Goal: Submit feedback/report problem: Submit feedback/report problem

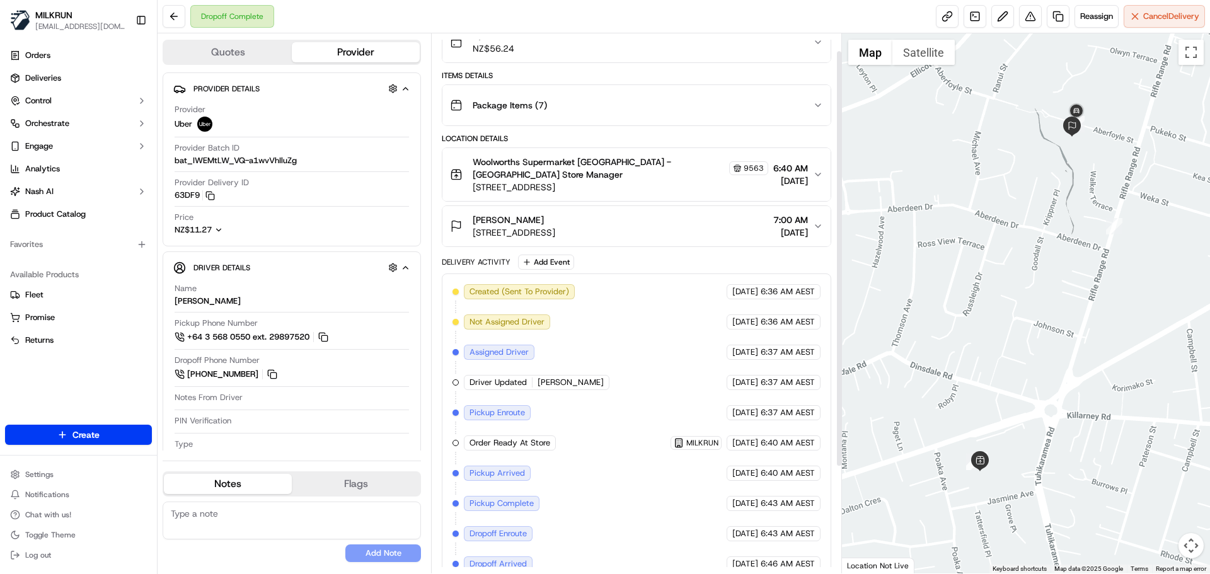
scroll to position [129, 0]
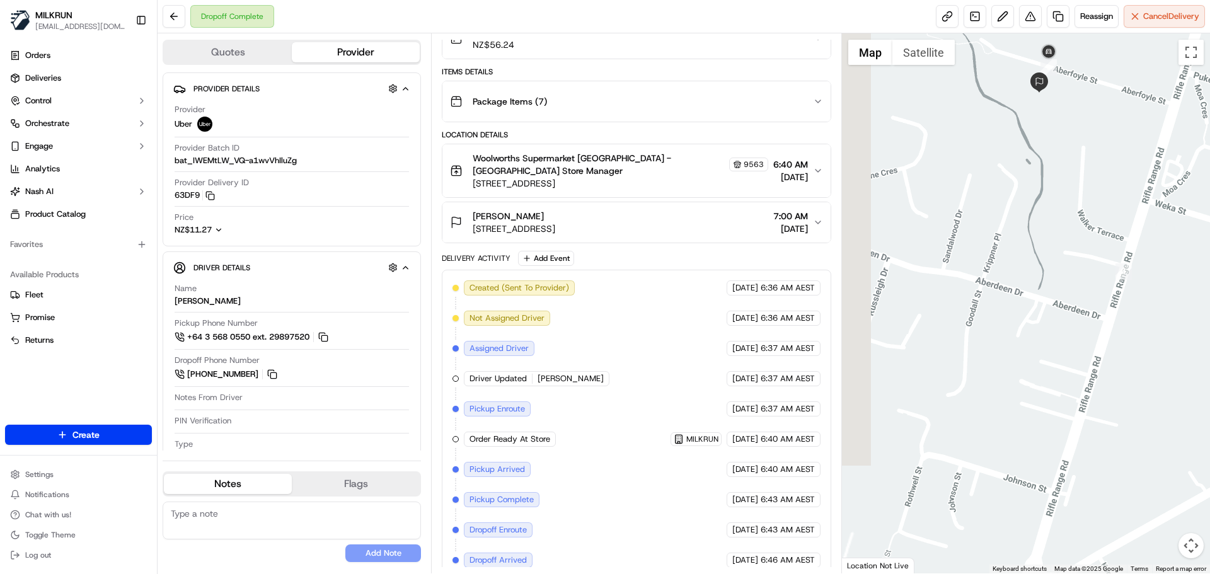
drag, startPoint x: 1124, startPoint y: 250, endPoint x: 1182, endPoint y: 418, distance: 177.2
click at [1182, 418] on div at bounding box center [1026, 303] width 369 height 540
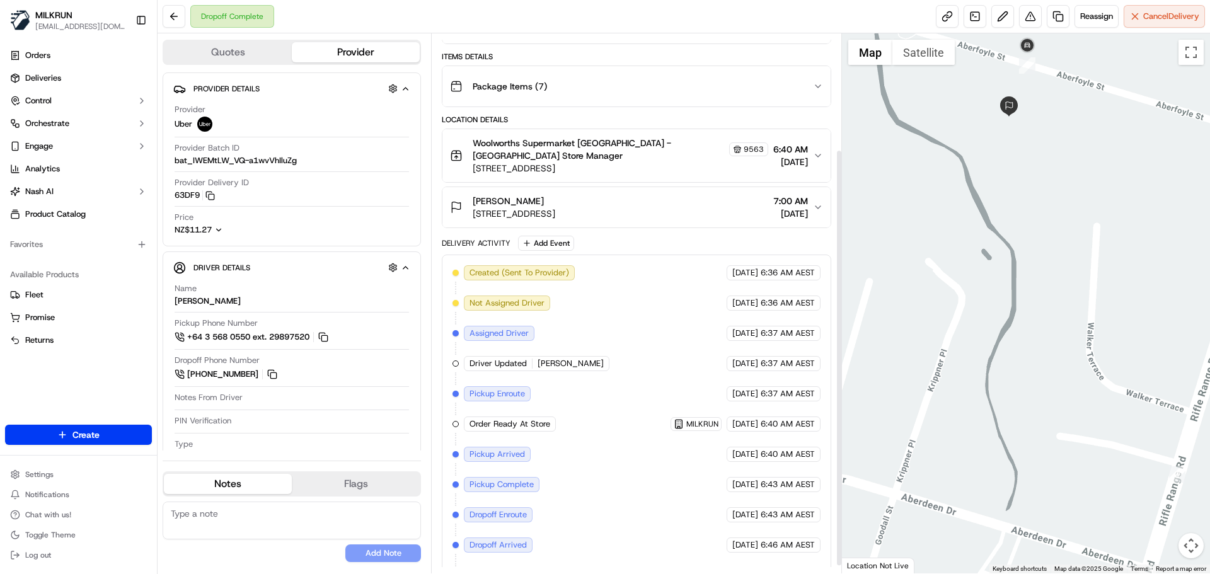
scroll to position [159, 0]
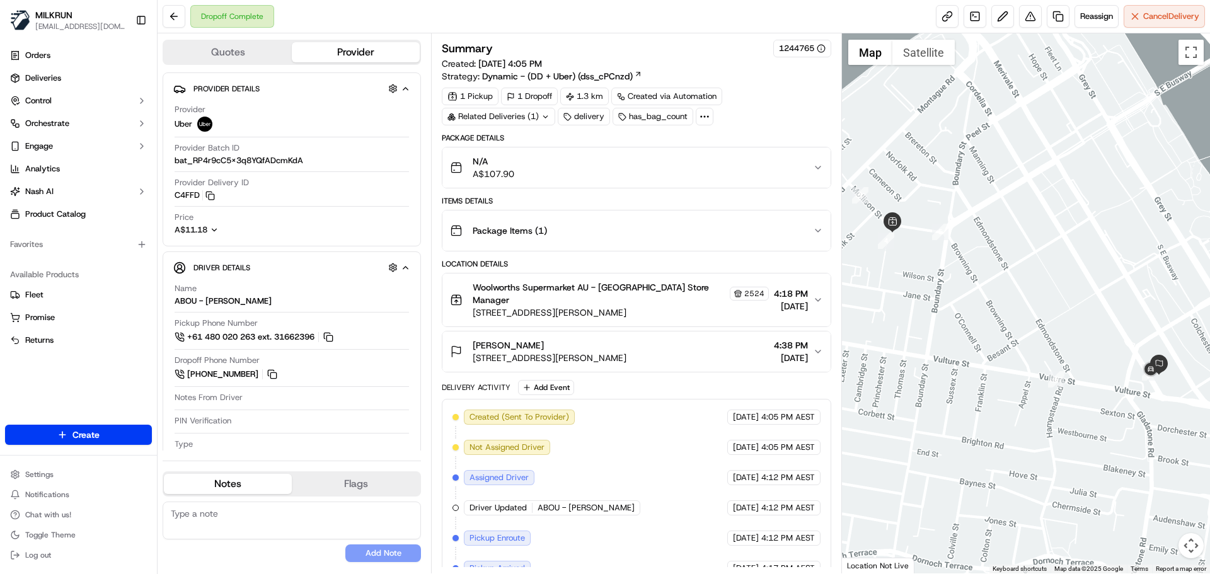
click at [517, 118] on div "Related Deliveries (1)" at bounding box center [498, 117] width 113 height 18
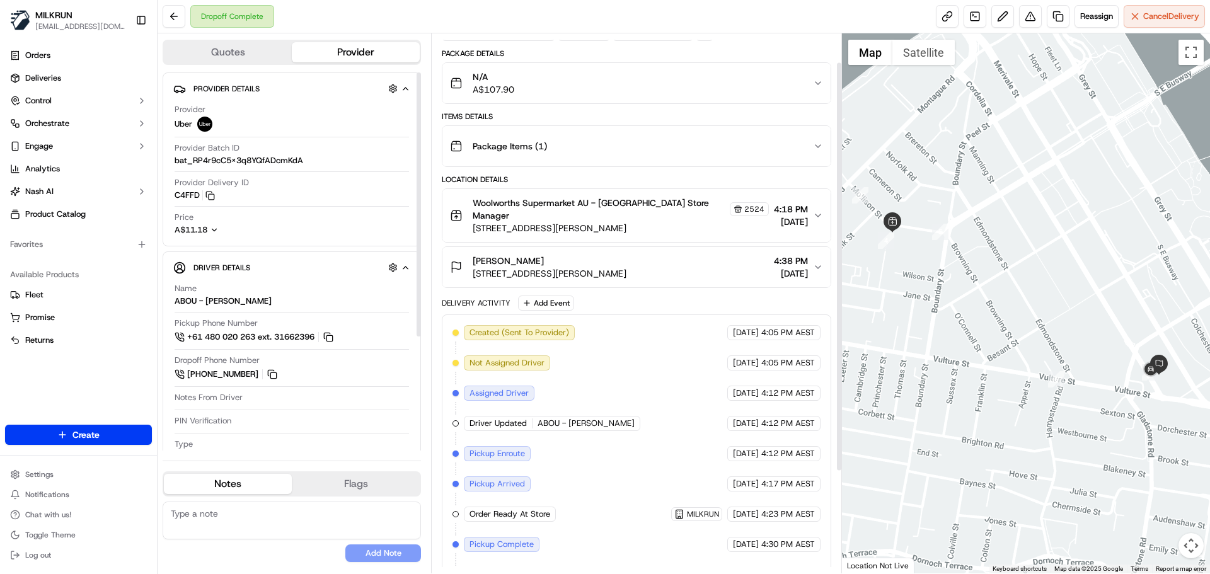
scroll to position [171, 0]
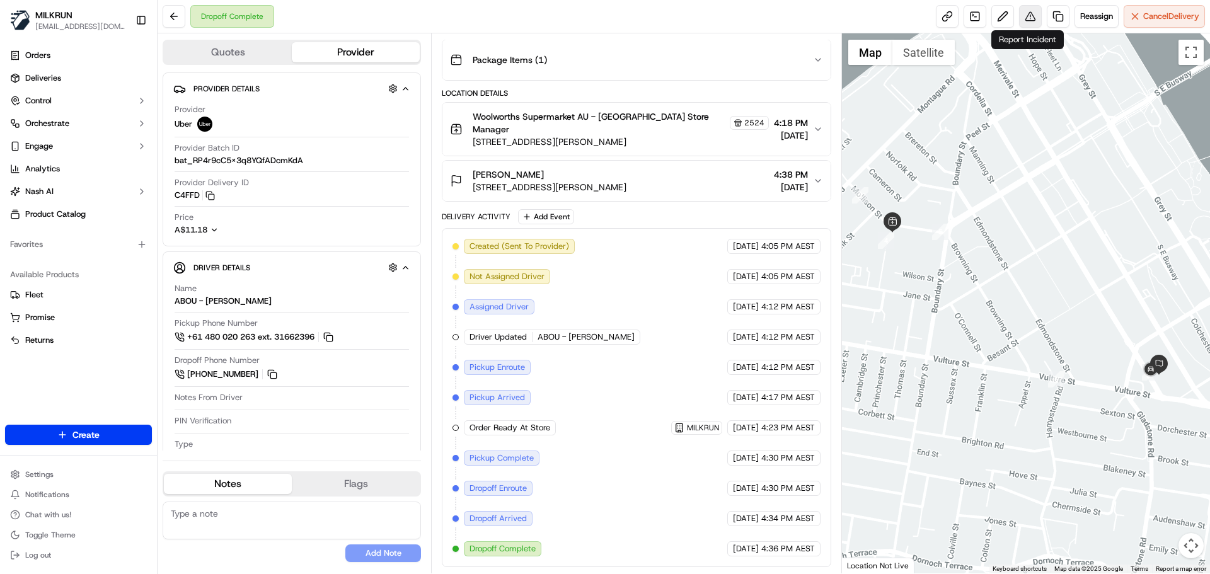
click at [1020, 13] on button at bounding box center [1030, 16] width 23 height 23
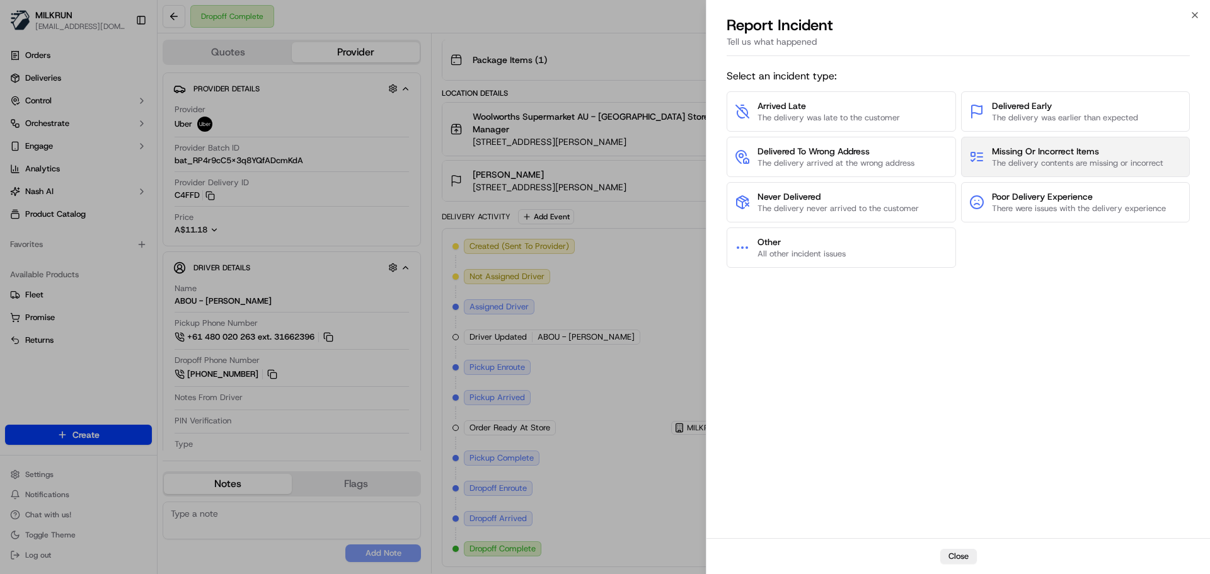
click at [1029, 148] on span "Missing Or Incorrect Items" at bounding box center [1077, 151] width 171 height 13
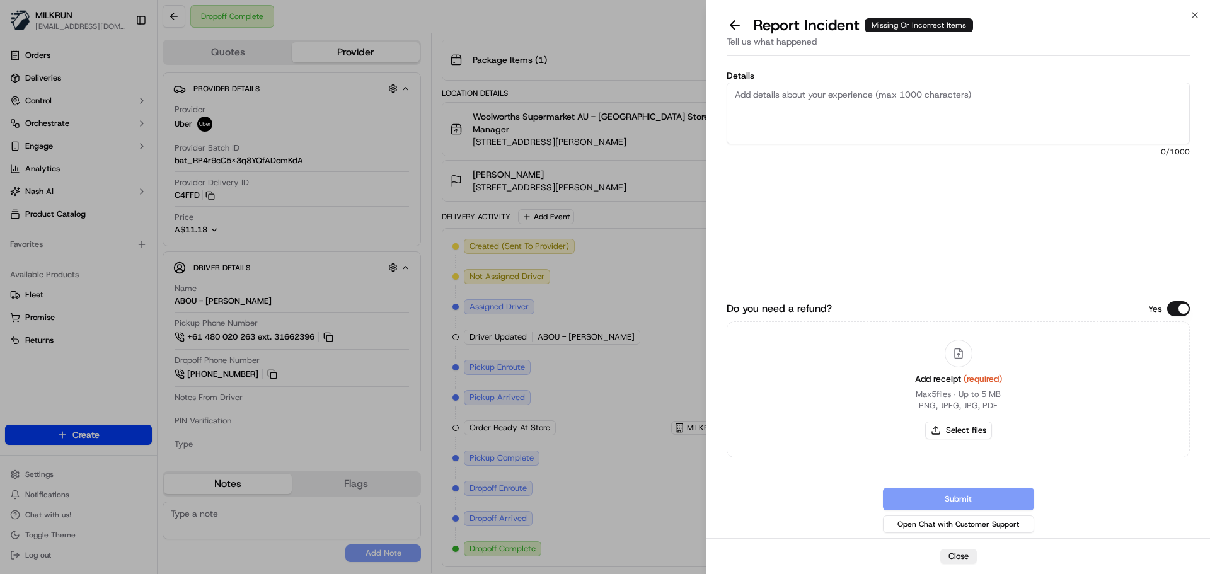
drag, startPoint x: 815, startPoint y: 111, endPoint x: 751, endPoint y: 142, distance: 71.6
click at [815, 111] on textarea "Details" at bounding box center [958, 114] width 463 height 62
drag, startPoint x: 952, startPoint y: 100, endPoint x: 948, endPoint y: 108, distance: 8.5
click at [951, 100] on textarea "Customer received the wrong order for a" at bounding box center [958, 114] width 463 height 62
drag, startPoint x: 946, startPoint y: 107, endPoint x: 951, endPoint y: 118, distance: 11.8
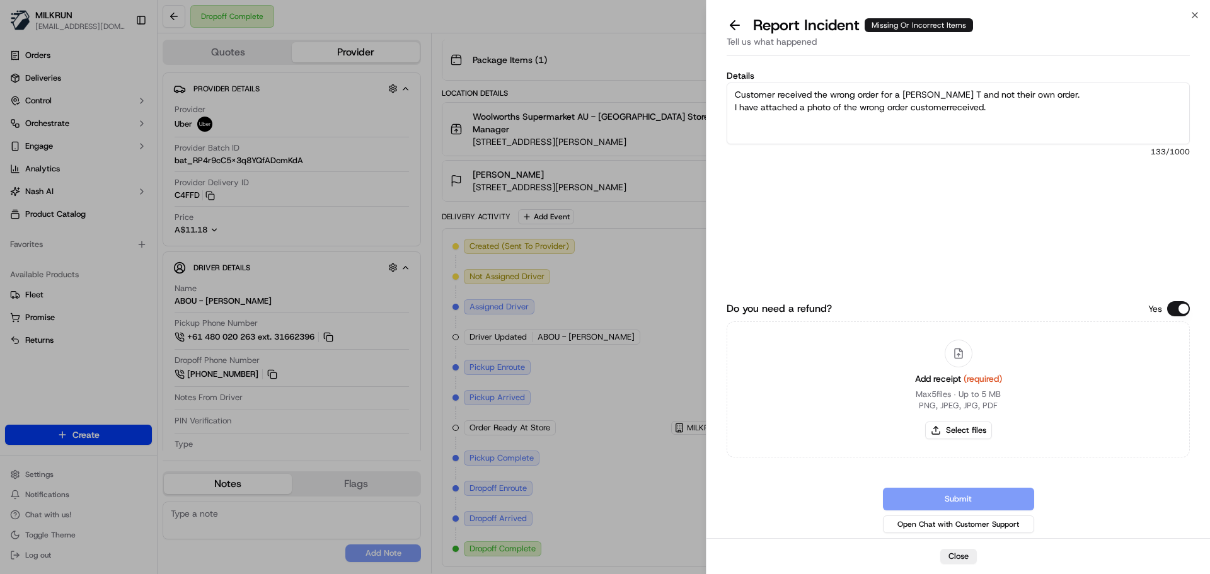
click at [947, 107] on textarea "Customer received the wrong order for a [PERSON_NAME] T and not their own order…" at bounding box center [958, 114] width 463 height 62
type textarea "Customer received the wrong order for a [PERSON_NAME] T and not their own order…"
drag, startPoint x: 976, startPoint y: 111, endPoint x: 708, endPoint y: 95, distance: 267.7
click at [708, 95] on div "Details Customer received the wrong order for a [PERSON_NAME] T and not their o…" at bounding box center [958, 299] width 504 height 477
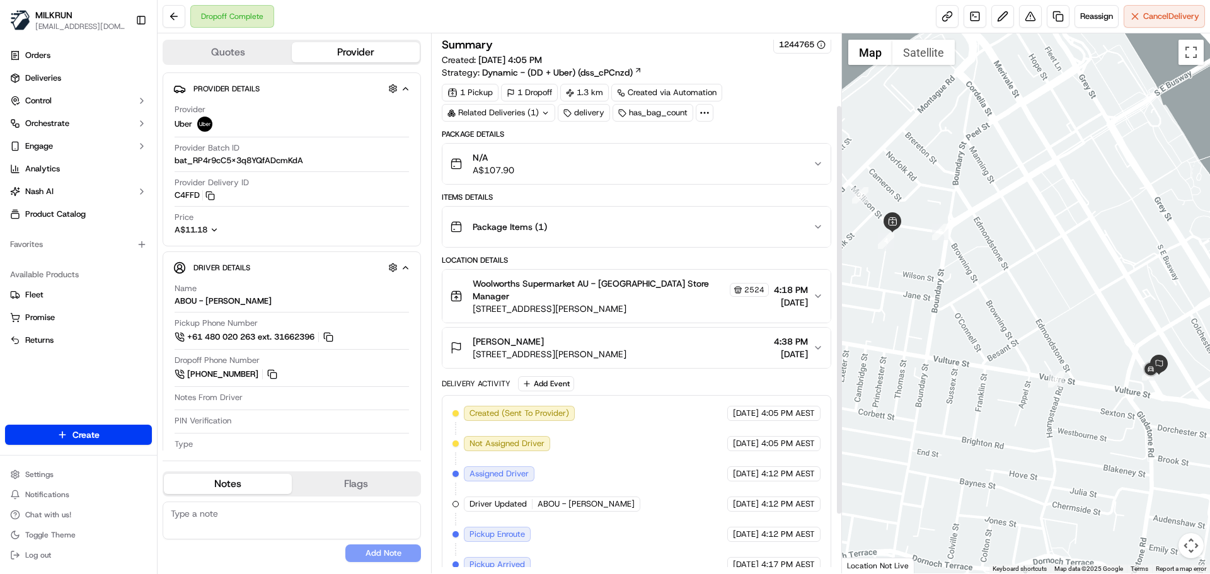
scroll to position [0, 0]
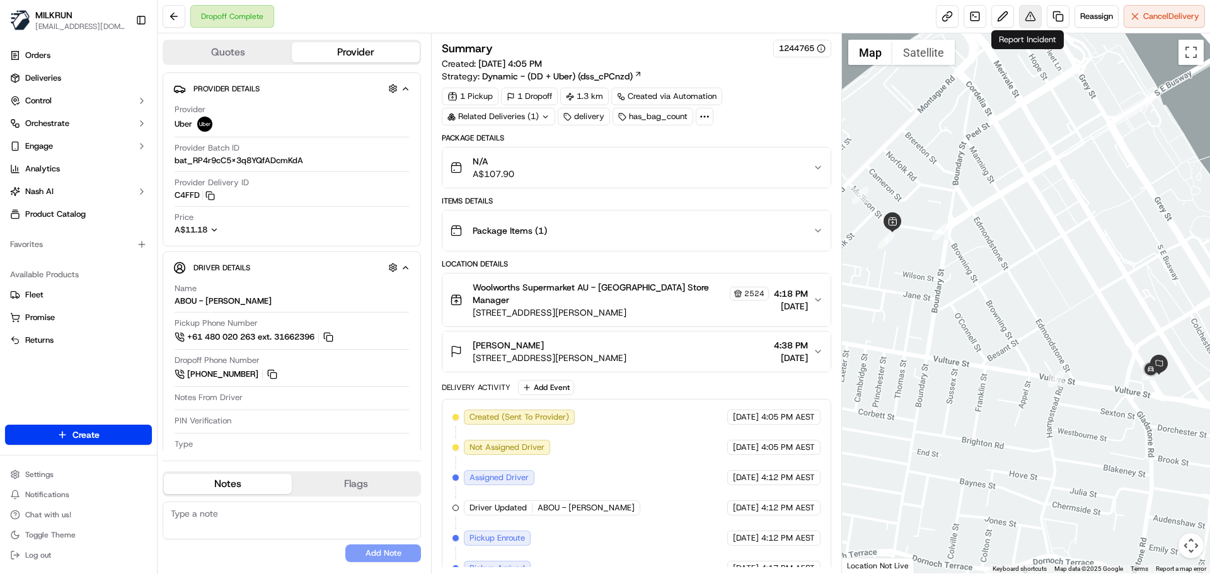
click at [1026, 13] on button at bounding box center [1030, 16] width 23 height 23
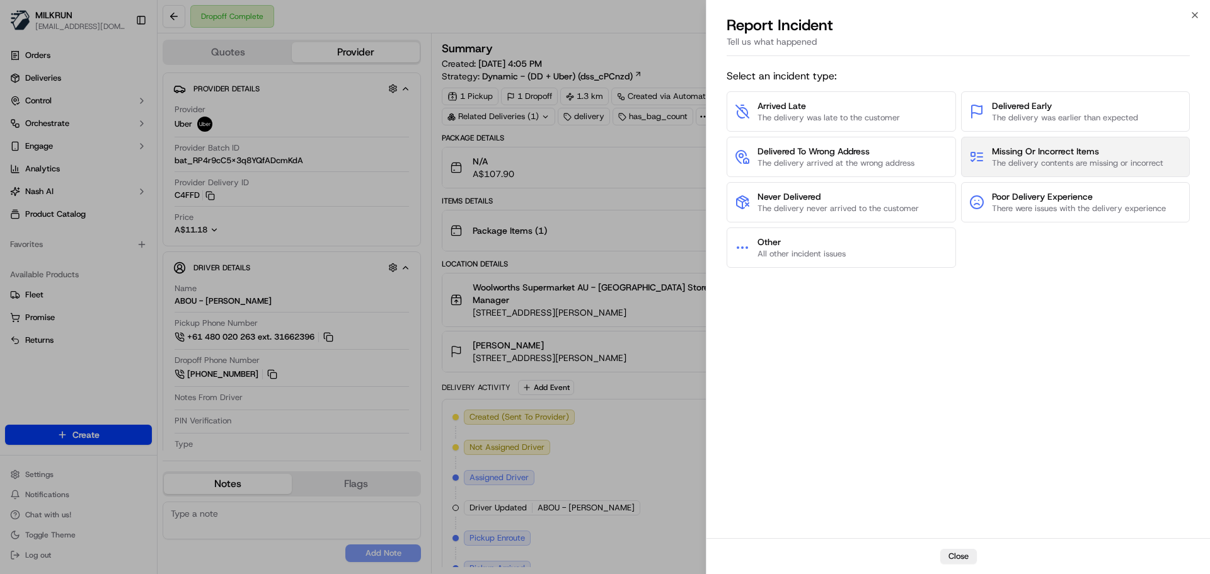
click at [1040, 148] on span "Missing Or Incorrect Items" at bounding box center [1077, 151] width 171 height 13
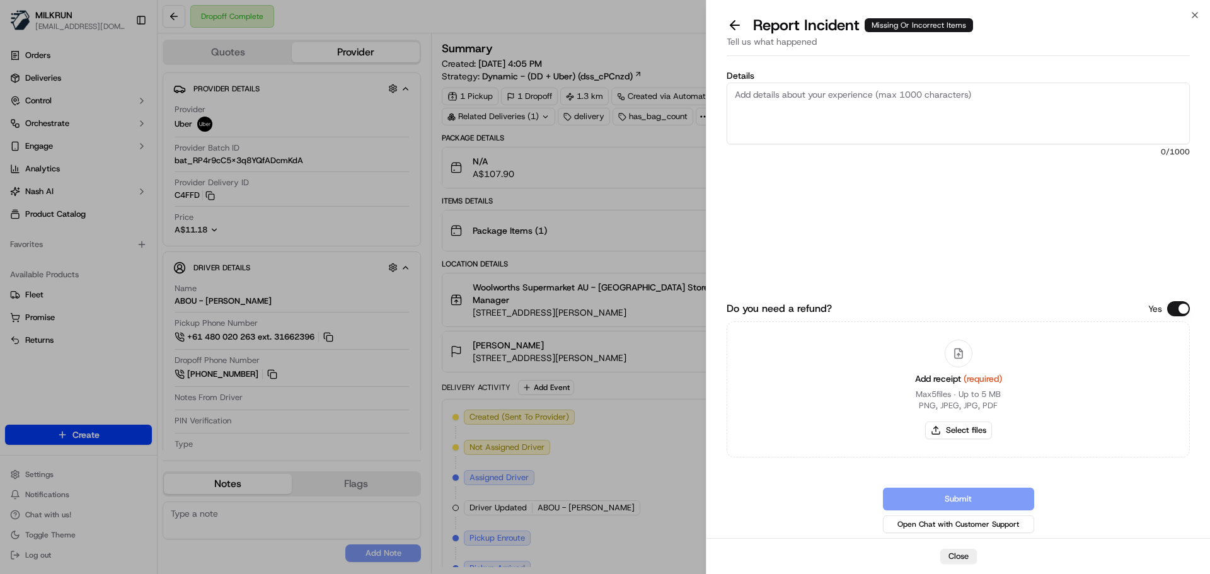
click at [831, 103] on textarea "Details" at bounding box center [958, 114] width 463 height 62
paste textarea "Customer received the wrong order for a [PERSON_NAME] T and not their own order…"
click at [945, 107] on textarea "Customer received the wrong order for a [PERSON_NAME] T and not their own order…" at bounding box center [958, 114] width 463 height 62
drag, startPoint x: 915, startPoint y: 103, endPoint x: 916, endPoint y: 111, distance: 7.6
click at [915, 104] on textarea "Customer received the wrong order for a [PERSON_NAME] T and not their own order…" at bounding box center [958, 114] width 463 height 62
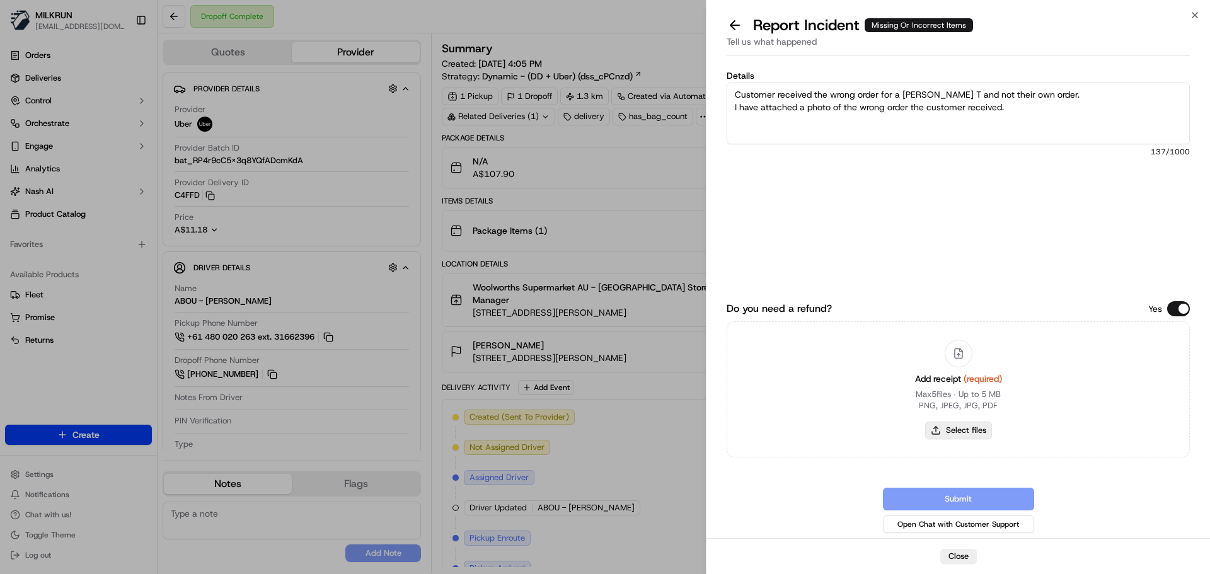
type textarea "Customer received the wrong order for a [PERSON_NAME] T and not their own order…"
click at [973, 429] on button "Select files" at bounding box center [958, 431] width 67 height 18
type input "C:\fakepath\[PERSON_NAME] [PERSON_NAME] with wrong order for [PERSON_NAME]jpeg"
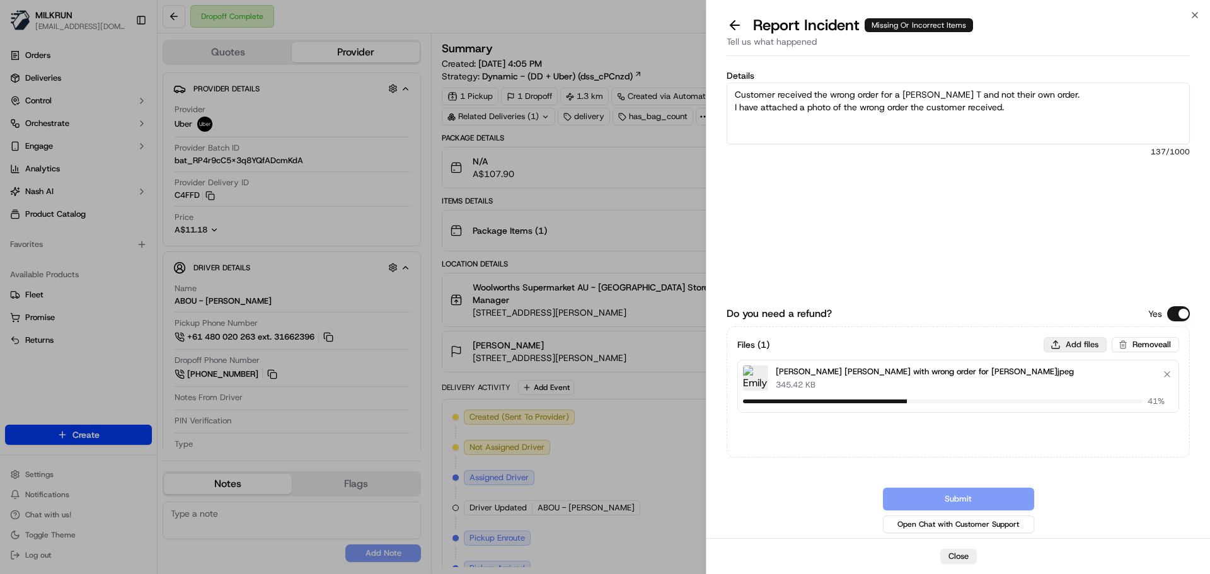
click at [1080, 339] on button "Add files" at bounding box center [1075, 344] width 63 height 15
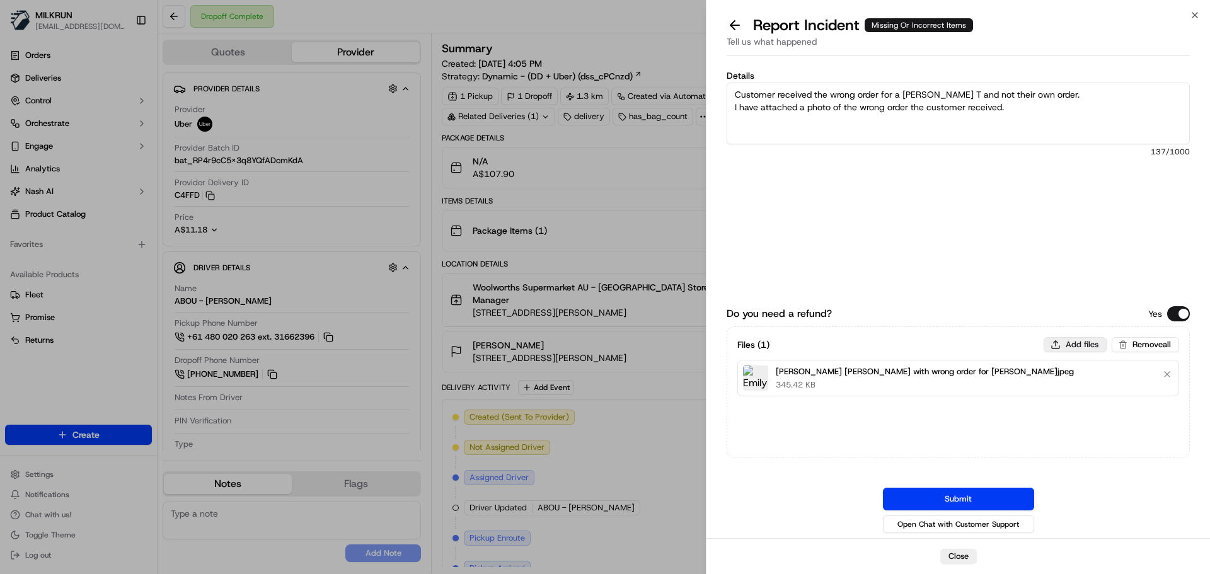
type input "C:\fakepath\[PERSON_NAME] [PERSON_NAME] page 1 invoice.png"
click at [1078, 340] on button "Add files" at bounding box center [1075, 344] width 63 height 15
type input "C:\fakepath\[PERSON_NAME] [PERSON_NAME] page 2 invoice.png"
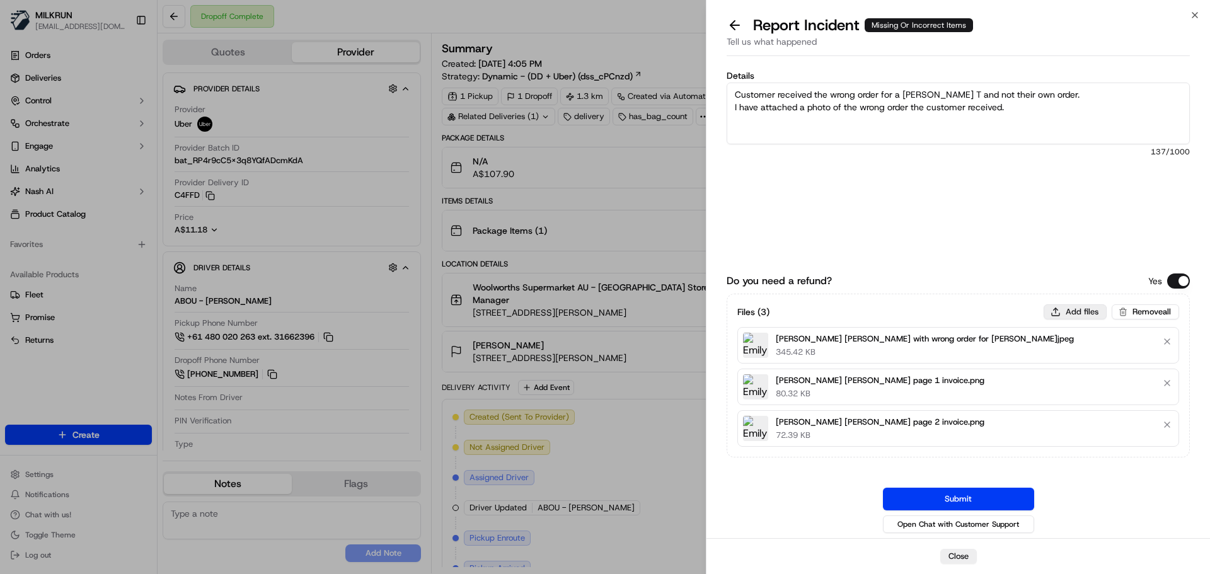
click at [1070, 308] on button "Add files" at bounding box center [1075, 311] width 63 height 15
type input "C:\fakepath\[PERSON_NAME] [PERSON_NAME] page 3 invoice.png"
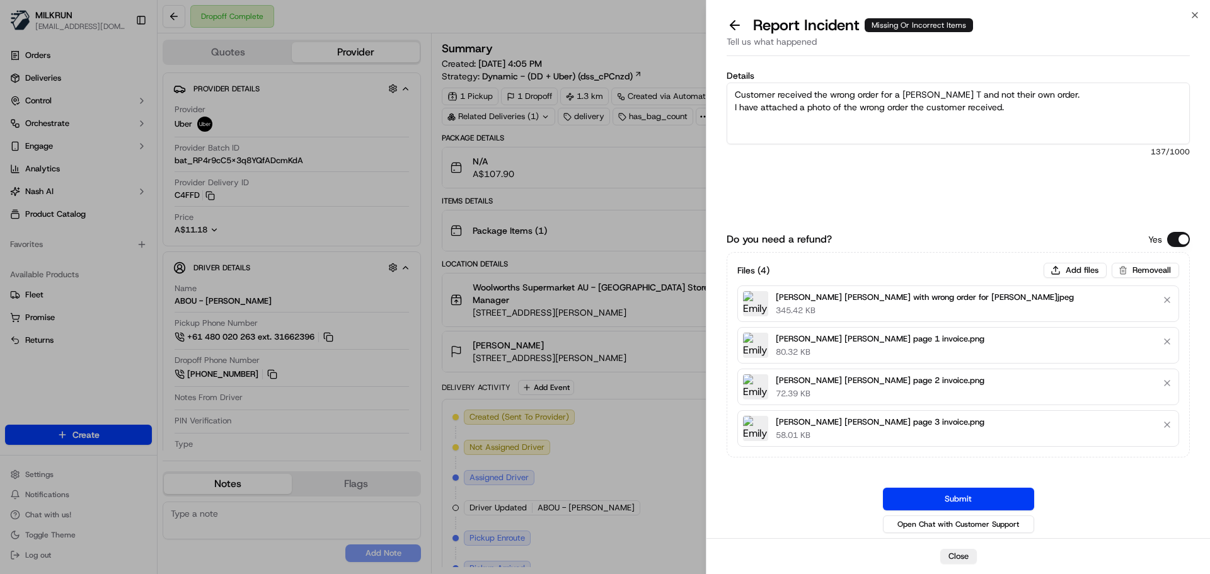
click at [1029, 112] on textarea "Customer received the wrong order for a [PERSON_NAME] T and not their own order…" at bounding box center [958, 114] width 463 height 62
type textarea "Customer received the wrong order for a [PERSON_NAME] T and not their own order…"
drag, startPoint x: 980, startPoint y: 496, endPoint x: 610, endPoint y: 417, distance: 378.4
click at [979, 496] on button "Submit" at bounding box center [958, 499] width 151 height 23
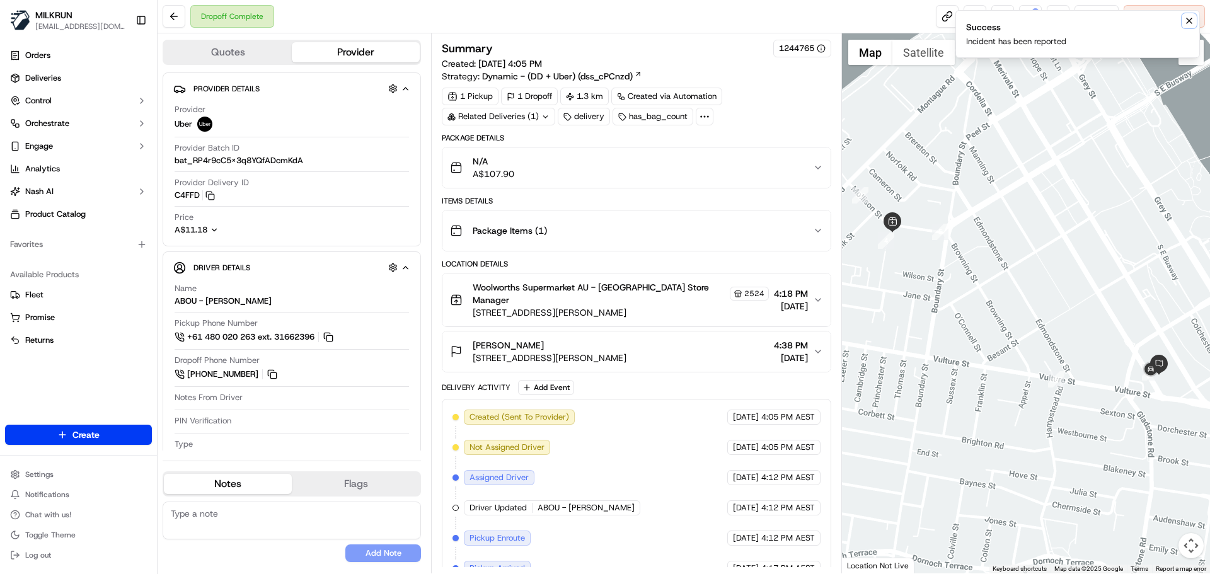
click at [1187, 15] on button "Notifications (F8)" at bounding box center [1189, 20] width 15 height 15
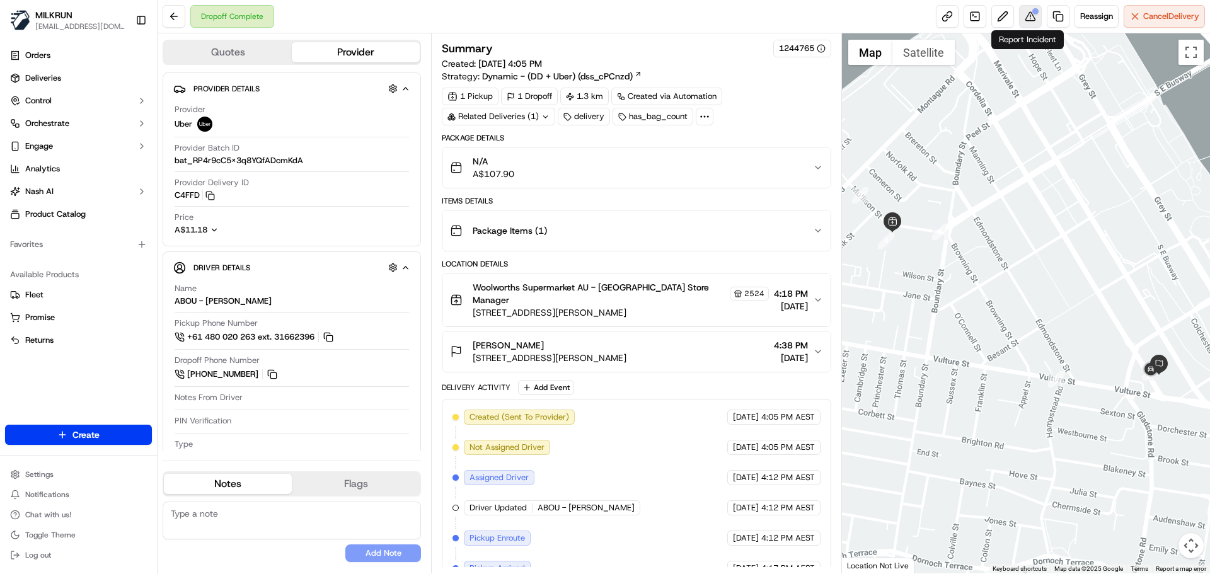
click at [1029, 14] on button at bounding box center [1030, 16] width 23 height 23
